Goal: Find specific page/section: Find specific page/section

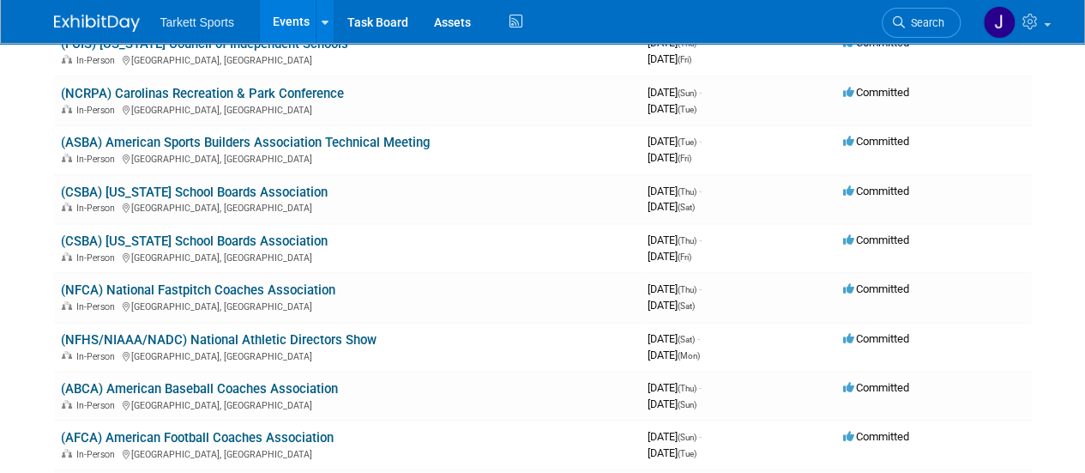
scroll to position [2850, 0]
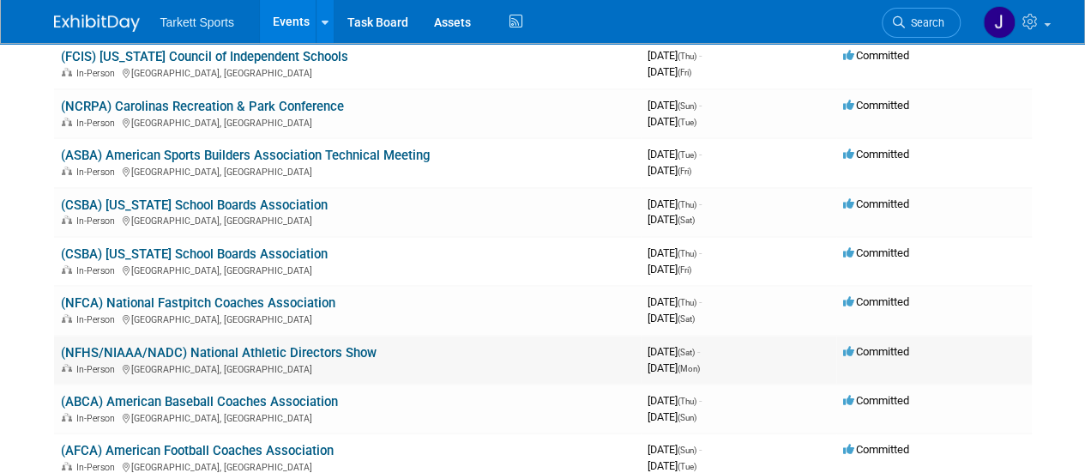
click at [354, 351] on link "(NFHS/NIAAA/NADC) National Athletic Directors Show" at bounding box center [219, 352] width 316 height 15
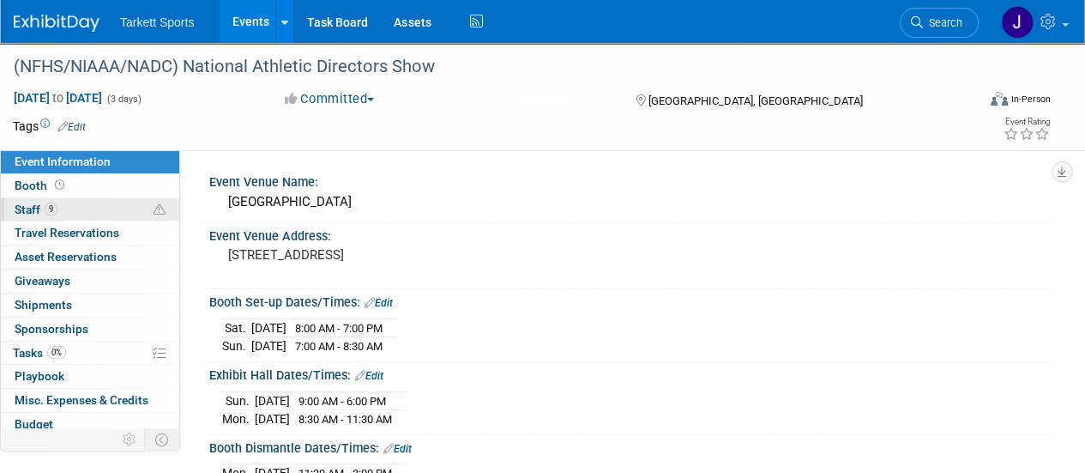
click at [67, 211] on link "9 Staff 9" at bounding box center [90, 209] width 178 height 23
